Goal: Check status

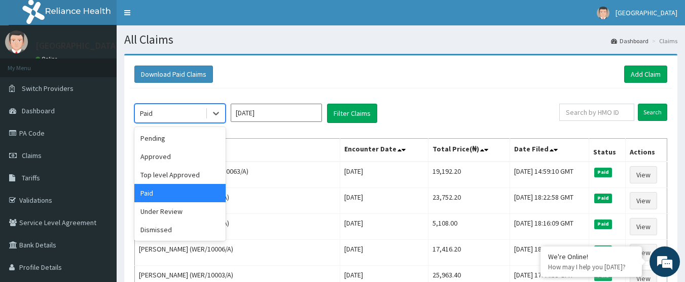
click at [173, 112] on div "Paid" at bounding box center [170, 113] width 71 height 16
drag, startPoint x: 170, startPoint y: 172, endPoint x: 236, endPoint y: 145, distance: 71.4
click at [172, 172] on div "Top level Approved" at bounding box center [179, 174] width 91 height 18
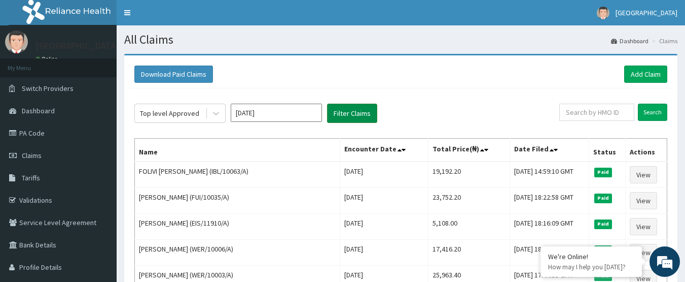
click at [336, 111] on button "Filter Claims" at bounding box center [352, 112] width 50 height 19
click at [354, 108] on button "Filter Claims" at bounding box center [352, 112] width 50 height 19
click at [337, 115] on button "Filter Claims" at bounding box center [352, 112] width 50 height 19
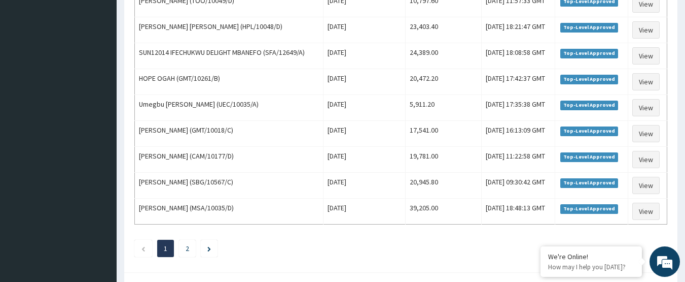
scroll to position [1276, 0]
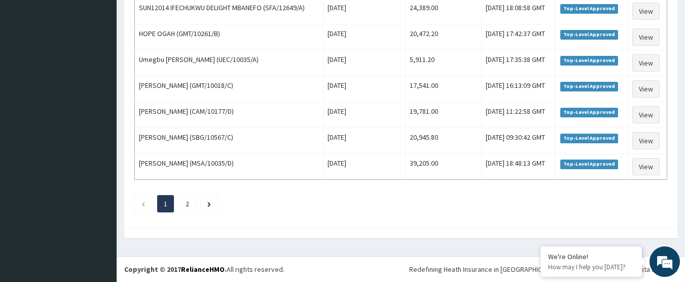
click at [188, 201] on link "2" at bounding box center [188, 203] width 4 height 9
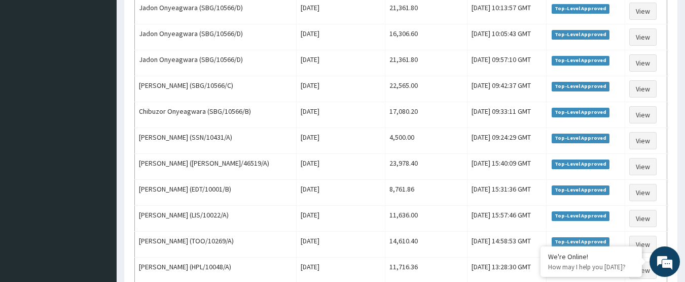
scroll to position [1043, 0]
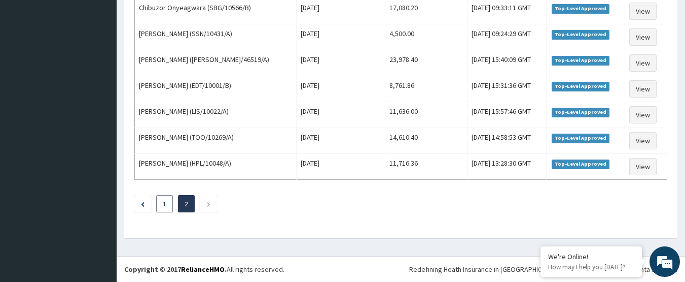
click at [166, 204] on link "1" at bounding box center [165, 203] width 4 height 9
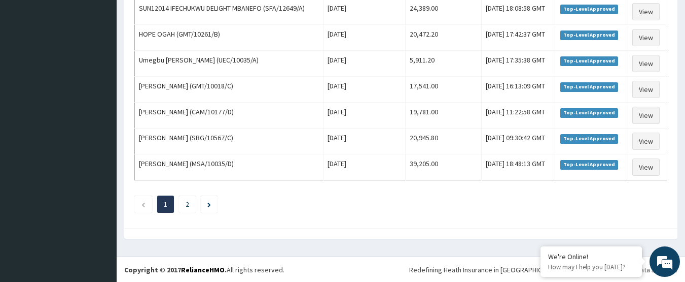
scroll to position [1276, 0]
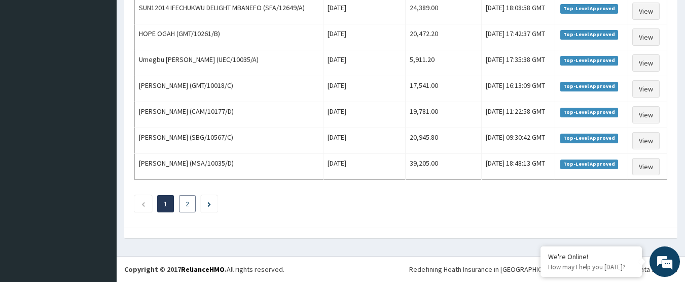
click at [187, 201] on link "2" at bounding box center [188, 203] width 4 height 9
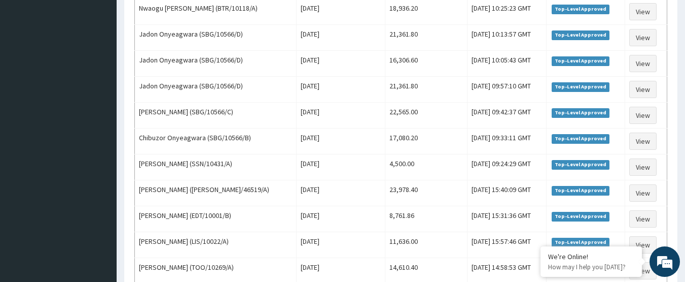
scroll to position [1043, 0]
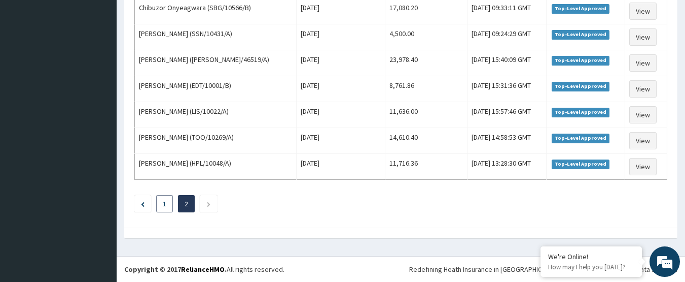
click at [164, 204] on link "1" at bounding box center [165, 203] width 4 height 9
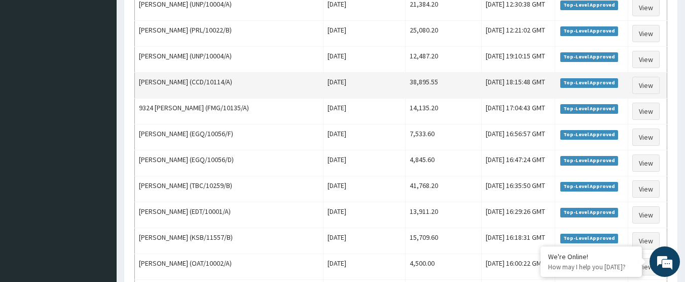
scroll to position [616, 0]
